Goal: Information Seeking & Learning: Learn about a topic

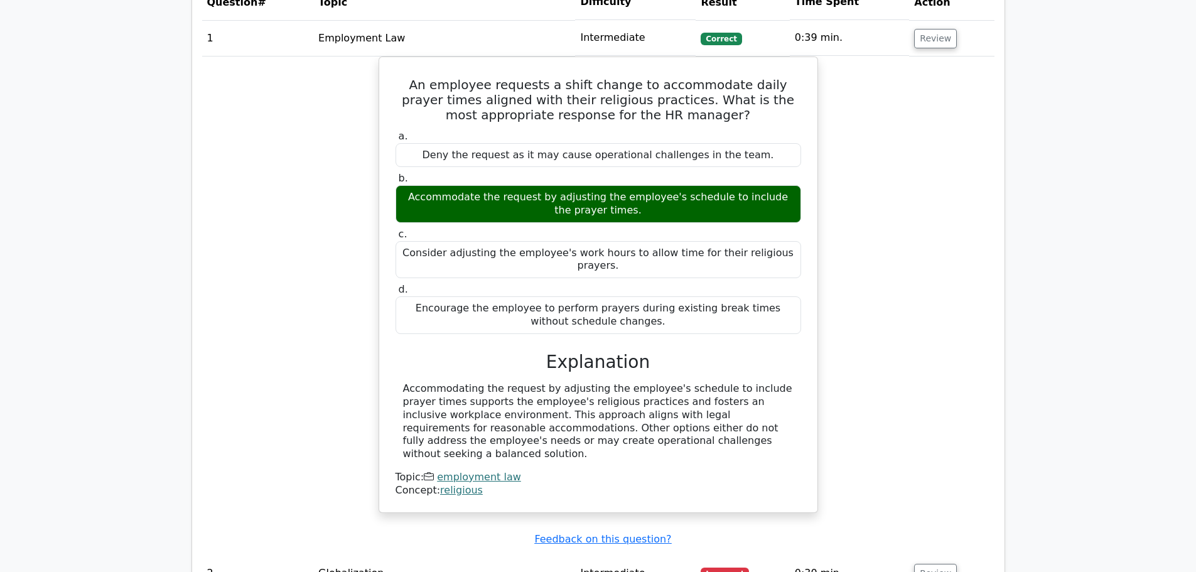
scroll to position [1193, 0]
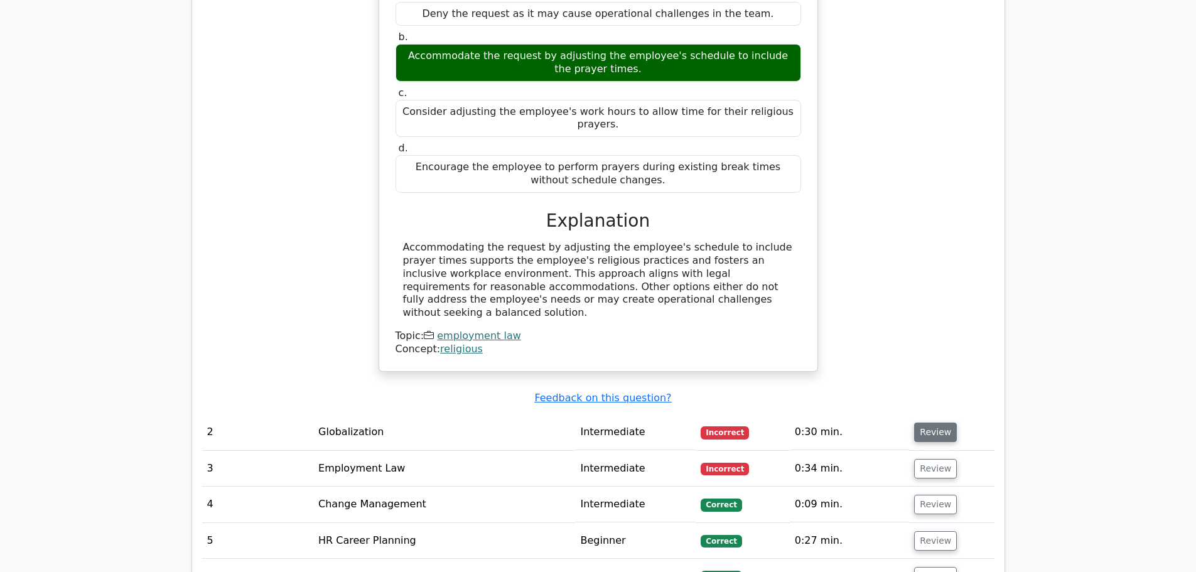
click at [921, 423] on button "Review" at bounding box center [935, 432] width 43 height 19
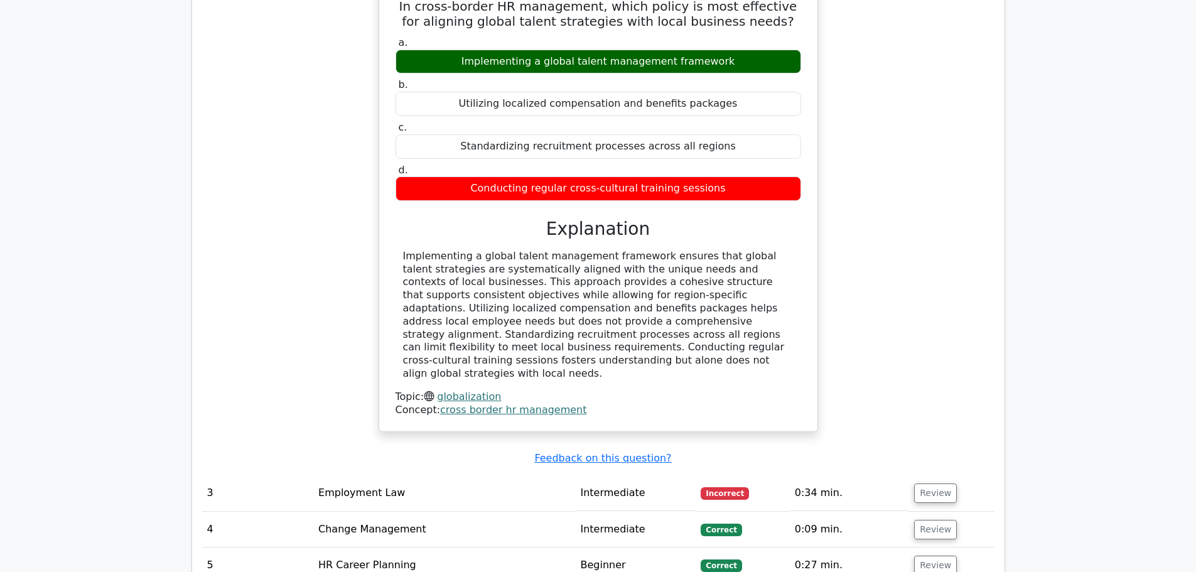
scroll to position [1507, 0]
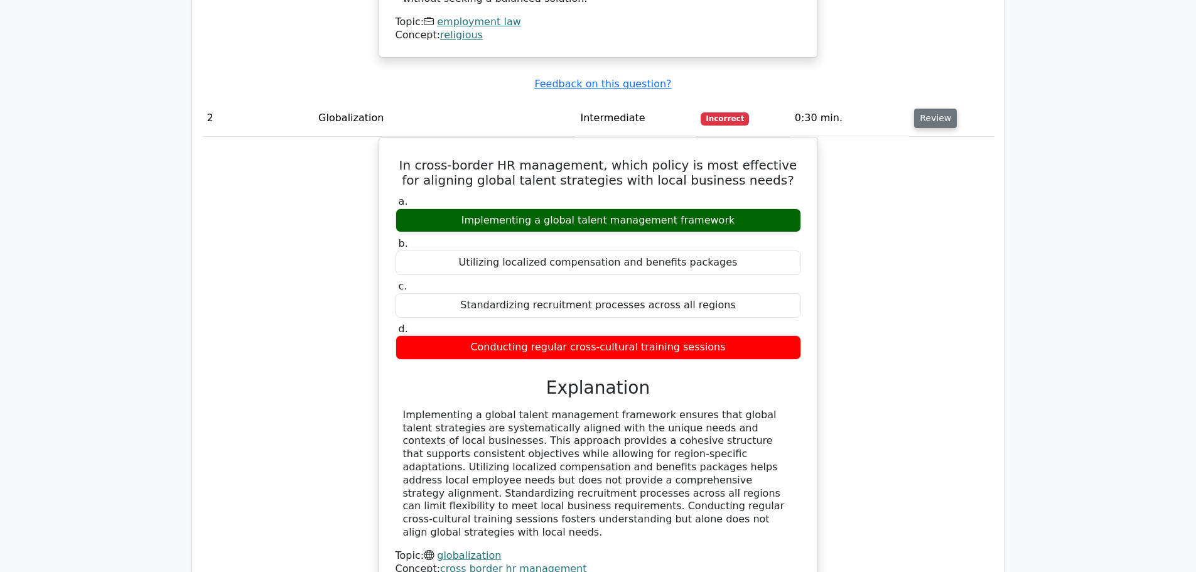
click at [926, 109] on button "Review" at bounding box center [935, 118] width 43 height 19
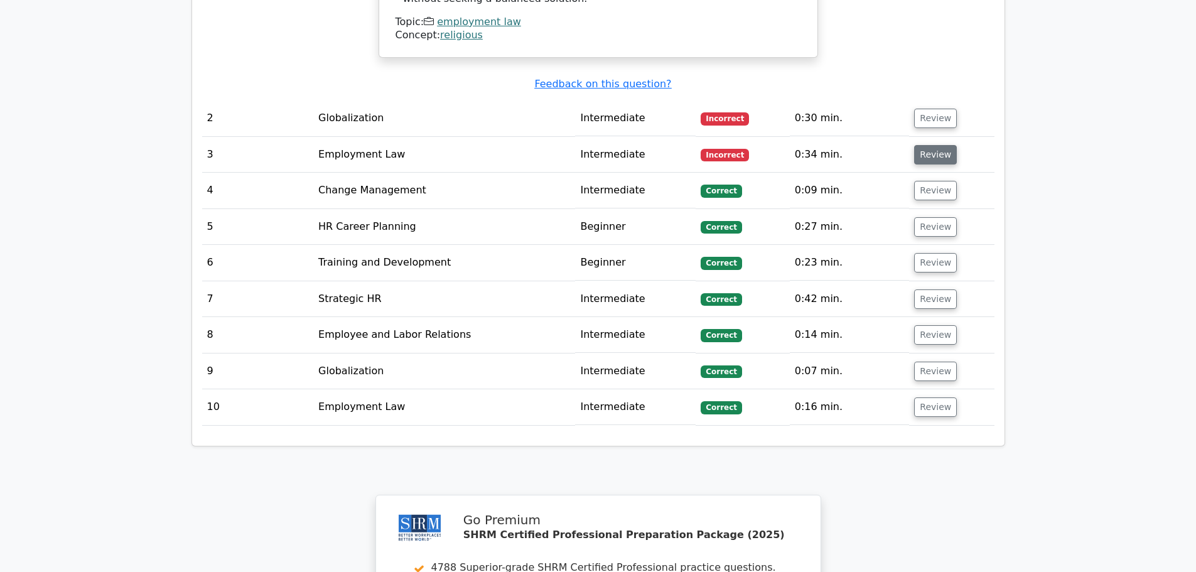
click at [914, 145] on button "Review" at bounding box center [935, 154] width 43 height 19
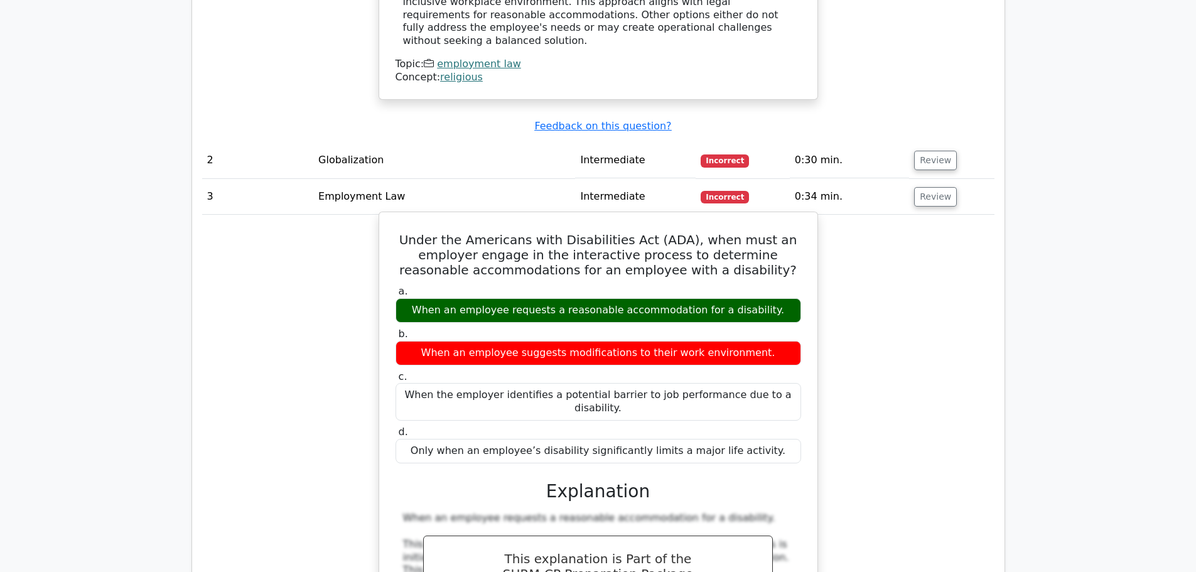
scroll to position [1444, 0]
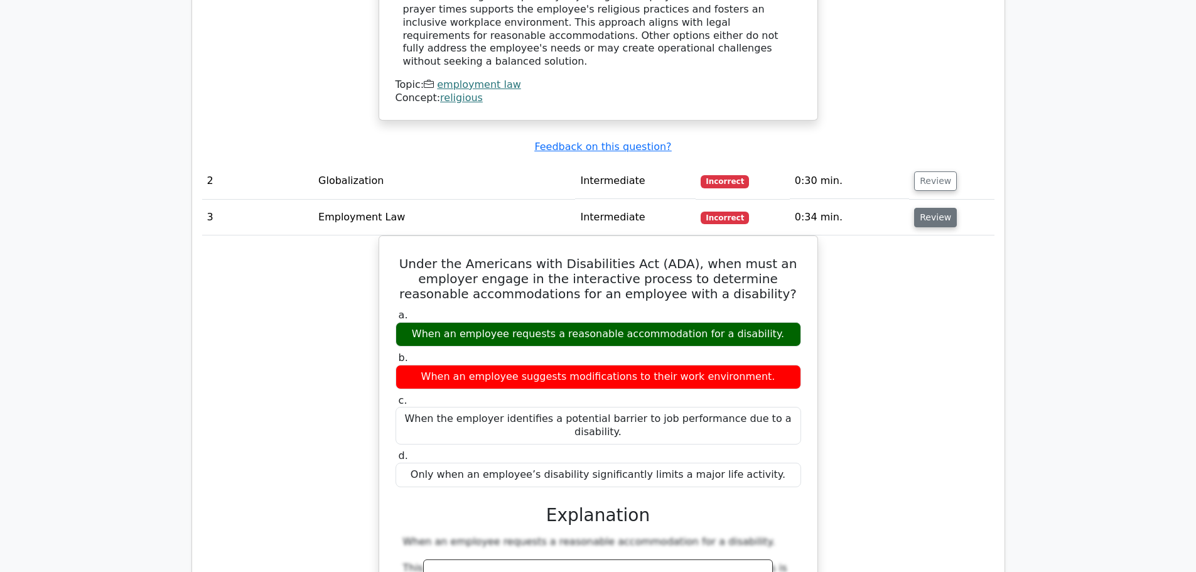
click at [925, 208] on button "Review" at bounding box center [935, 217] width 43 height 19
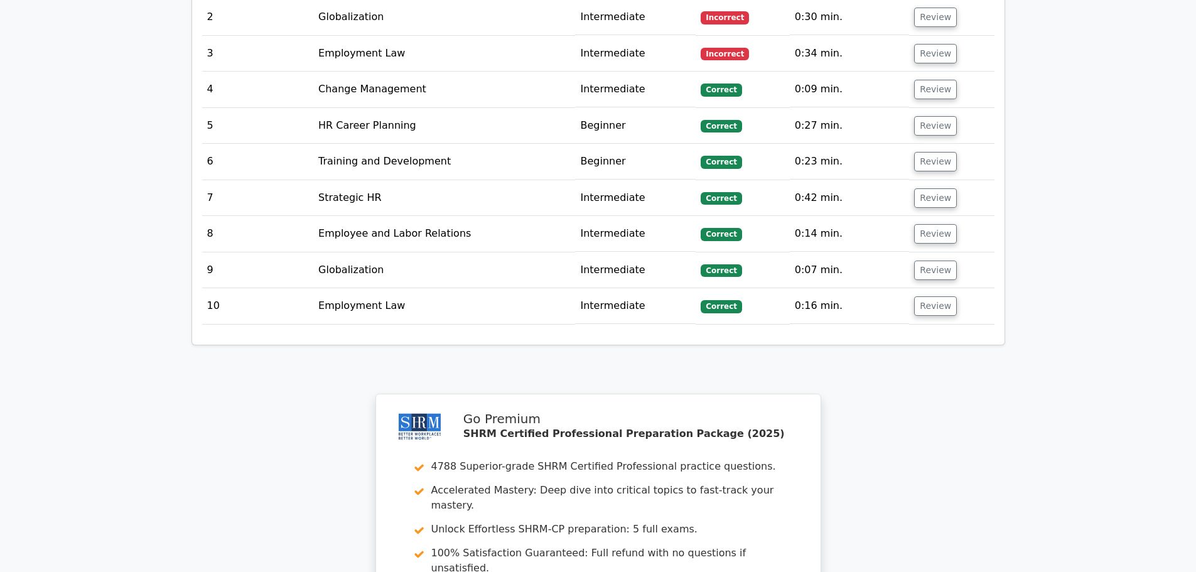
scroll to position [1758, 0]
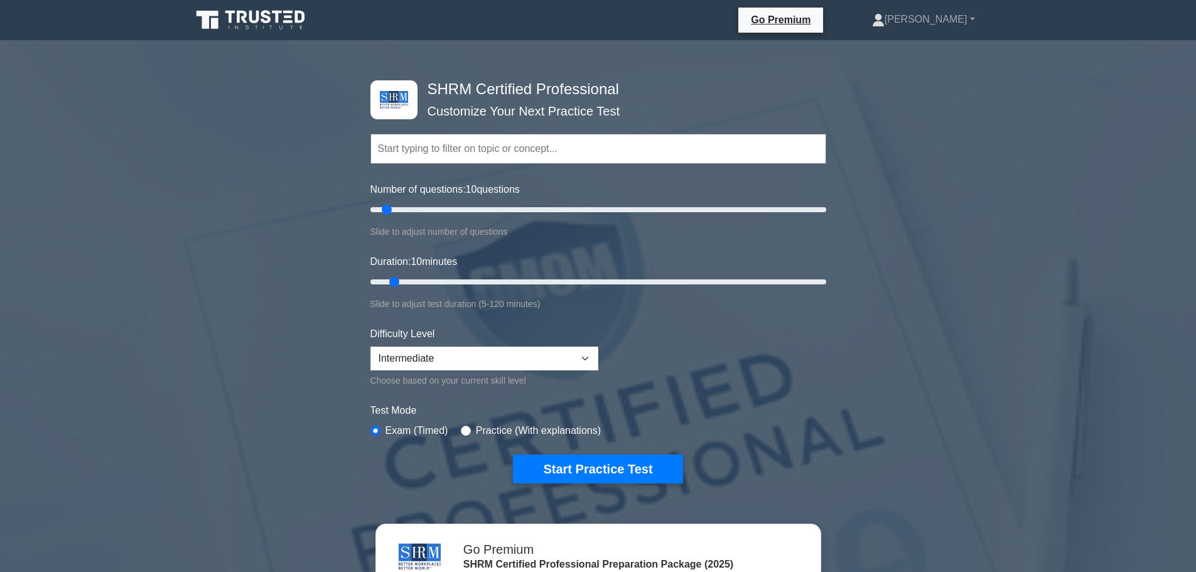
click at [435, 159] on input "text" at bounding box center [598, 149] width 456 height 30
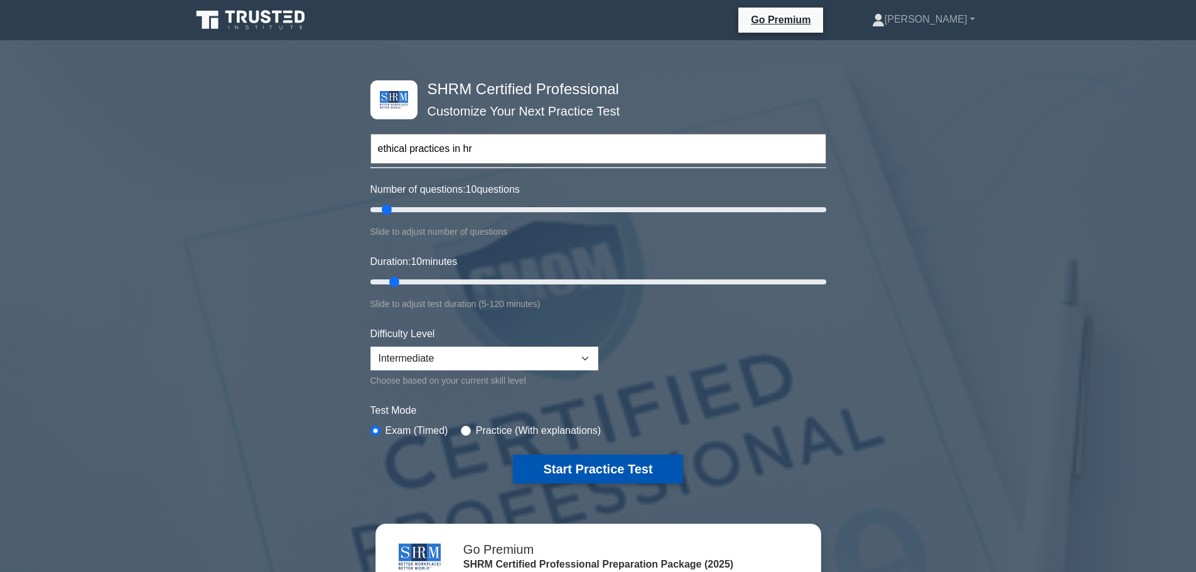
type input "ethical practices in hr"
click at [641, 470] on button "Start Practice Test" at bounding box center [598, 469] width 170 height 29
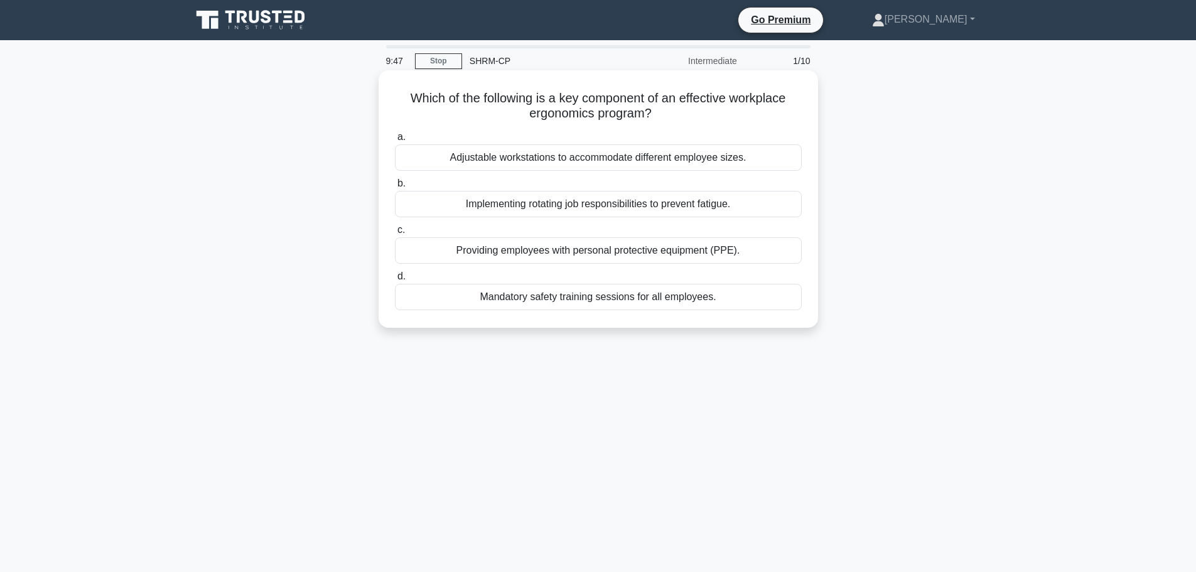
click at [686, 166] on div "Adjustable workstations to accommodate different employee sizes." at bounding box center [598, 157] width 407 height 26
click at [395, 141] on input "a. Adjustable workstations to accommodate different employee sizes." at bounding box center [395, 137] width 0 height 8
click at [457, 296] on div "Conversion rate of interns to [DEMOGRAPHIC_DATA] employees" at bounding box center [598, 297] width 407 height 26
click at [395, 281] on input "d. Conversion rate of interns to [DEMOGRAPHIC_DATA] employees" at bounding box center [395, 277] width 0 height 8
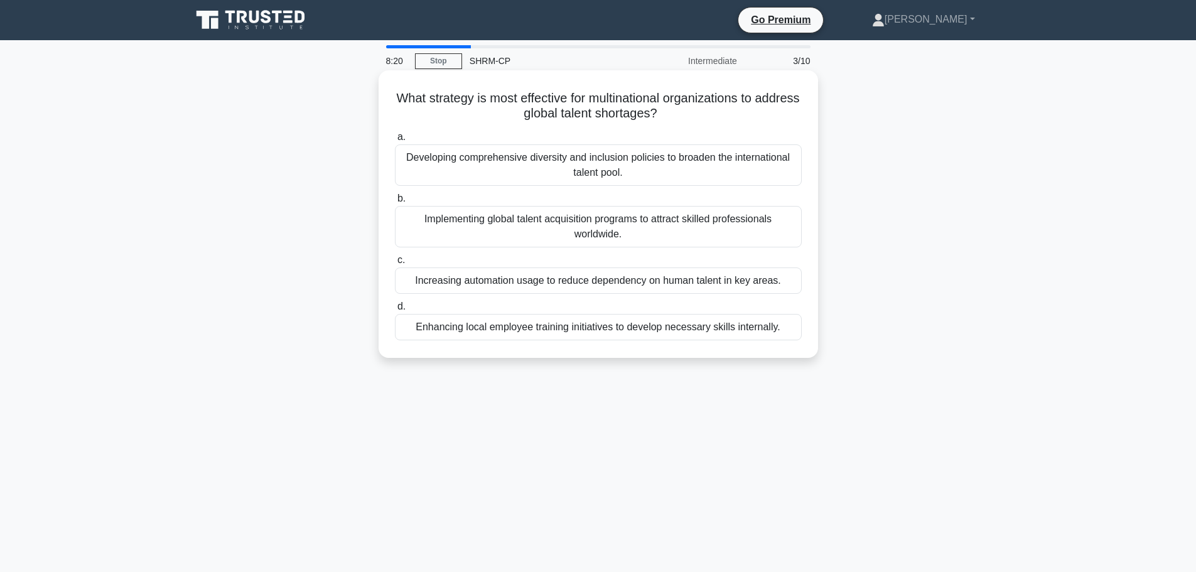
click at [704, 161] on div "Developing comprehensive diversity and inclusion policies to broaden the intern…" at bounding box center [598, 164] width 407 height 41
click at [395, 141] on input "a. Developing comprehensive diversity and inclusion policies to broaden the int…" at bounding box center [395, 137] width 0 height 8
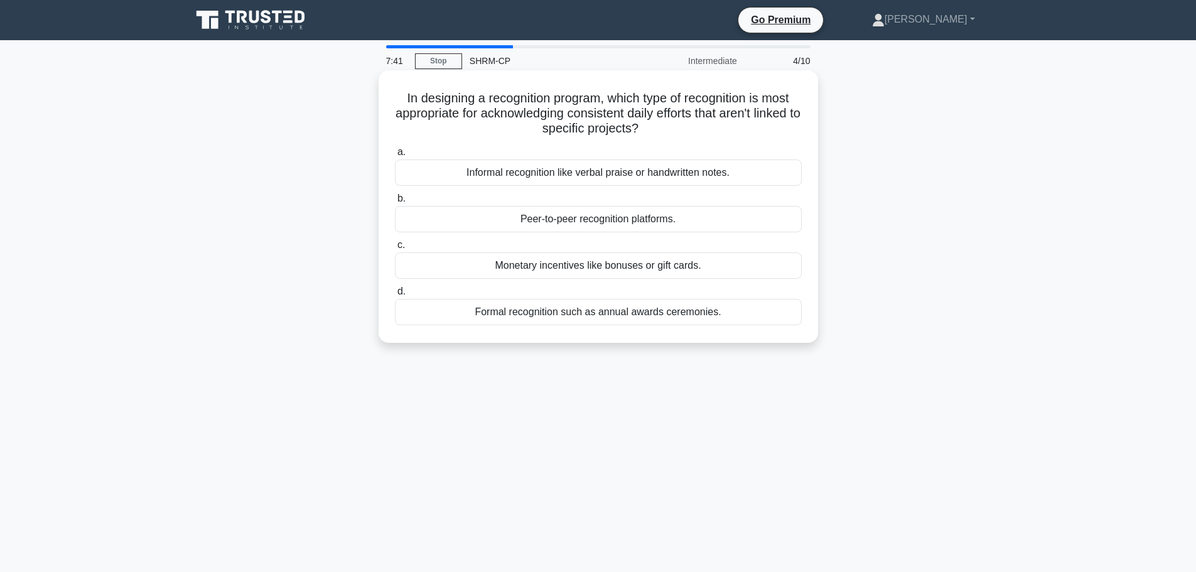
click at [636, 268] on div "Monetary incentives like bonuses or gift cards." at bounding box center [598, 265] width 407 height 26
click at [395, 249] on input "c. Monetary incentives like bonuses or gift cards." at bounding box center [395, 245] width 0 height 8
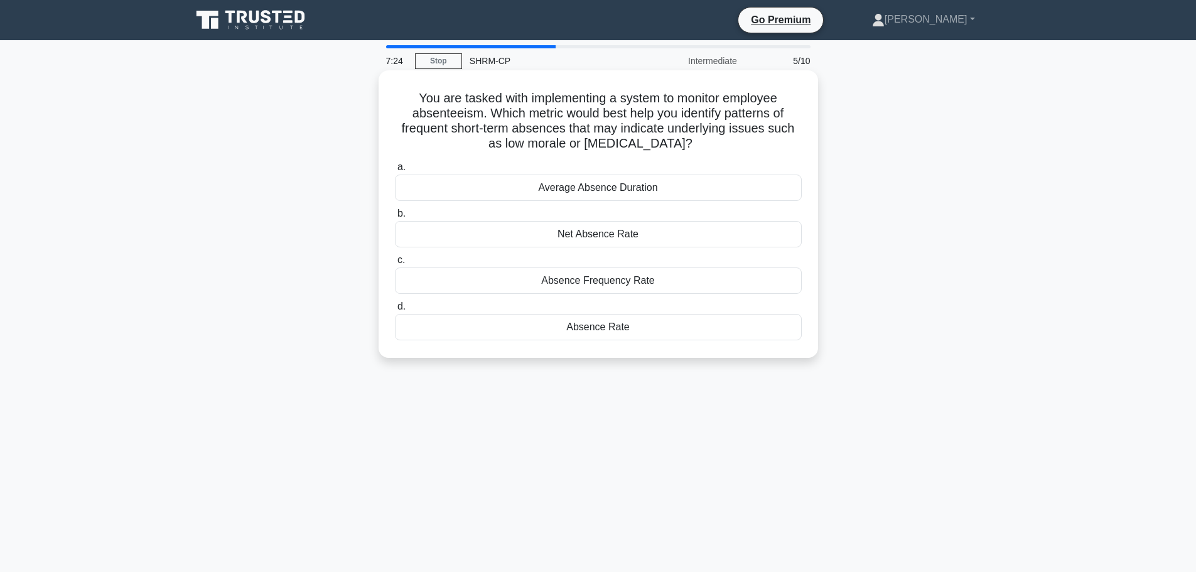
click at [681, 283] on div "Absence Frequency Rate" at bounding box center [598, 281] width 407 height 26
click at [395, 264] on input "c. Absence Frequency Rate" at bounding box center [395, 260] width 0 height 8
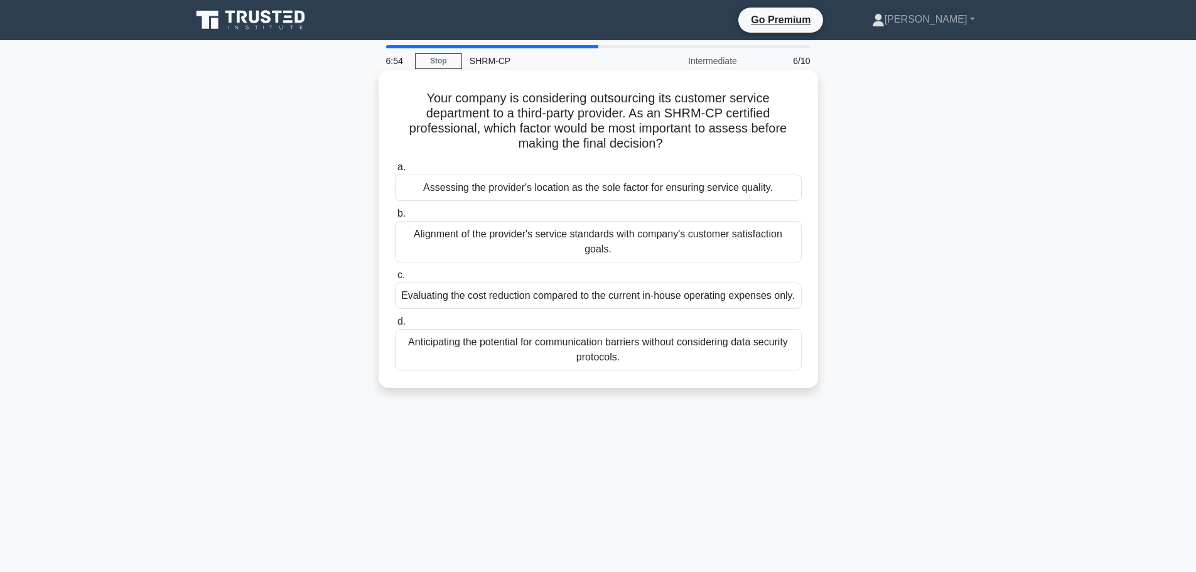
click at [637, 238] on div "Alignment of the provider's service standards with company's customer satisfact…" at bounding box center [598, 241] width 407 height 41
click at [395, 218] on input "b. Alignment of the provider's service standards with company's customer satisf…" at bounding box center [395, 214] width 0 height 8
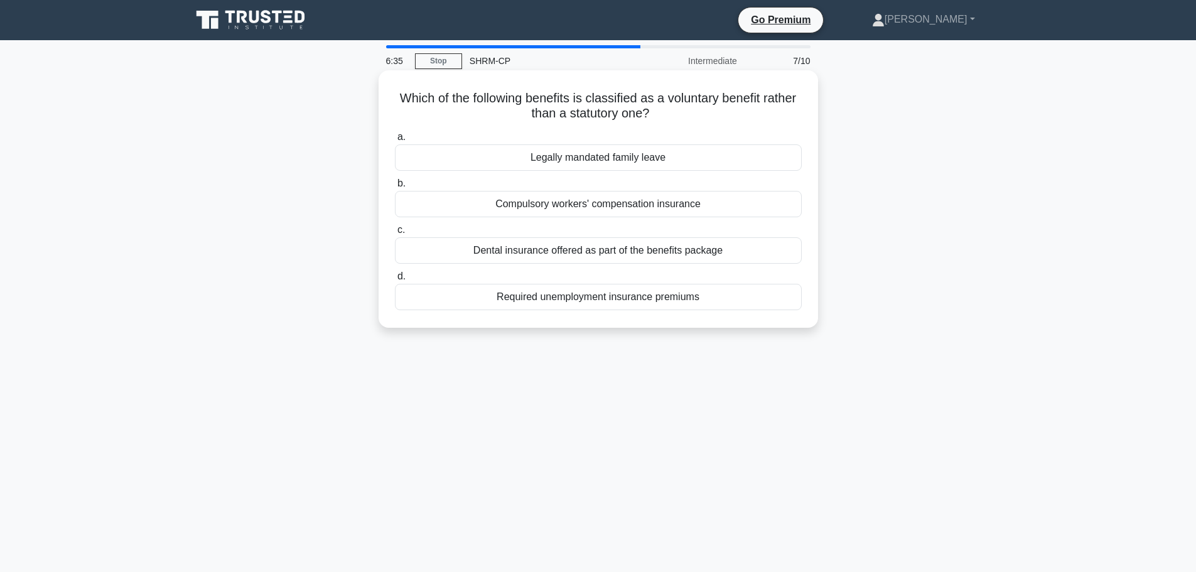
click at [730, 252] on div "Dental insurance offered as part of the benefits package" at bounding box center [598, 250] width 407 height 26
click at [395, 234] on input "c. Dental insurance offered as part of the benefits package" at bounding box center [395, 230] width 0 height 8
click at [751, 207] on div "The leader's interpersonal and communication style." at bounding box center [598, 204] width 407 height 26
click at [395, 188] on input "b. The leader's interpersonal and communication style." at bounding box center [395, 184] width 0 height 8
click at [570, 255] on div "The individual's prior earnings during the base period." at bounding box center [598, 250] width 407 height 26
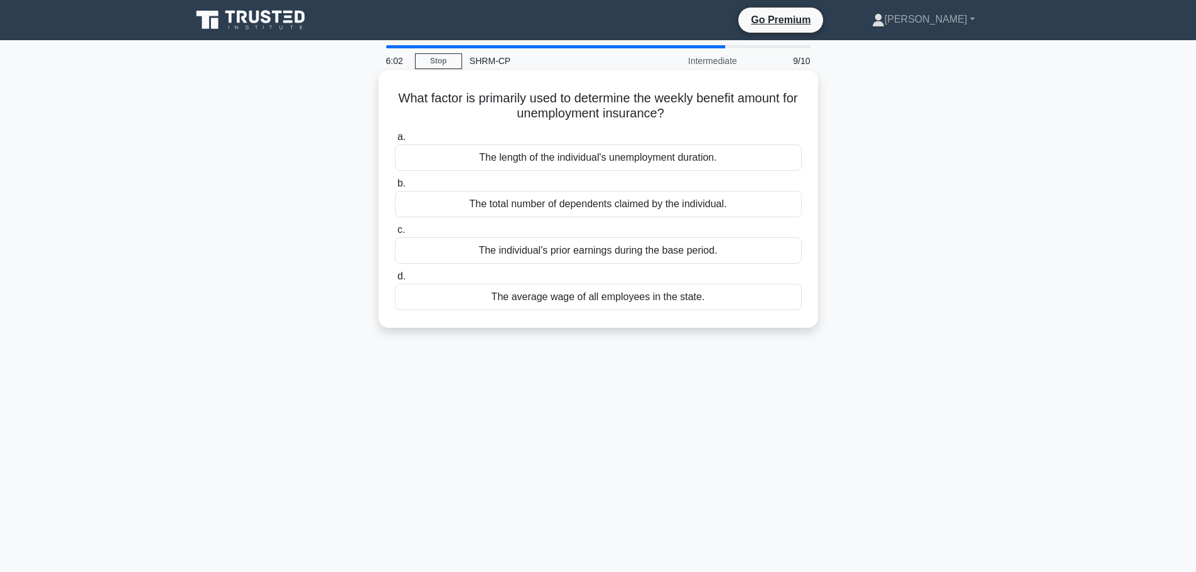
click at [395, 234] on input "c. The individual's prior earnings during the base period." at bounding box center [395, 230] width 0 height 8
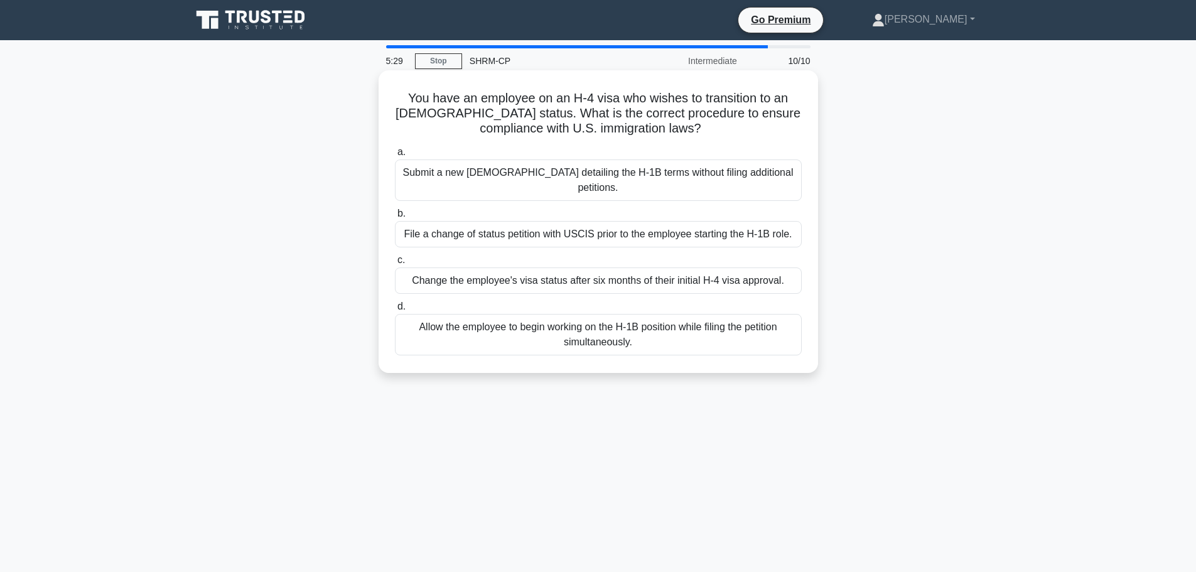
click at [494, 242] on div "File a change of status petition with USCIS prior to the employee starting the …" at bounding box center [598, 234] width 407 height 26
click at [395, 218] on input "b. File a change of status petition with USCIS prior to the employee starting t…" at bounding box center [395, 214] width 0 height 8
